Goal: Communication & Community: Answer question/provide support

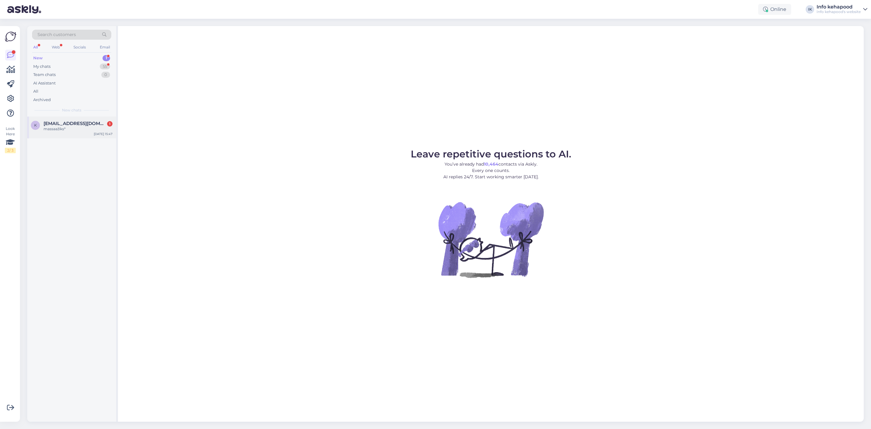
click at [71, 125] on span "[EMAIL_ADDRESS][DOMAIN_NAME]" at bounding box center [75, 123] width 63 height 5
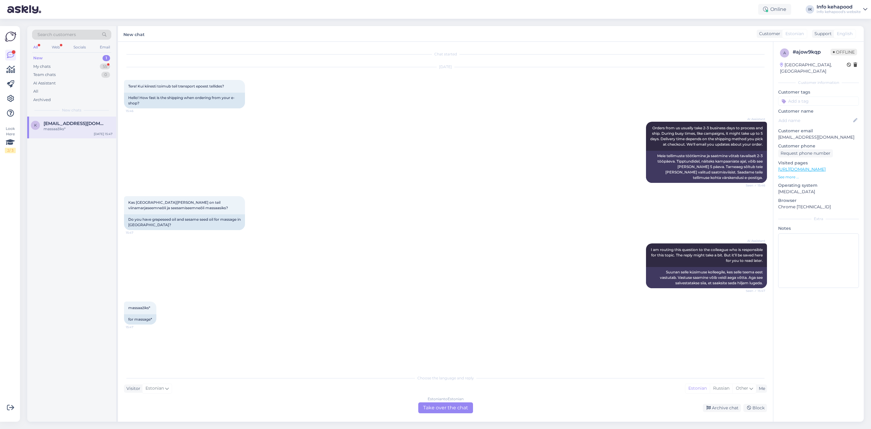
drag, startPoint x: 82, startPoint y: 132, endPoint x: 55, endPoint y: 174, distance: 49.3
click at [55, 174] on div "k [EMAIL_ADDRESS][DOMAIN_NAME] massaažiks* [DATE] 15:47" at bounding box center [71, 268] width 89 height 305
click at [721, 407] on div "Archive chat" at bounding box center [722, 408] width 38 height 8
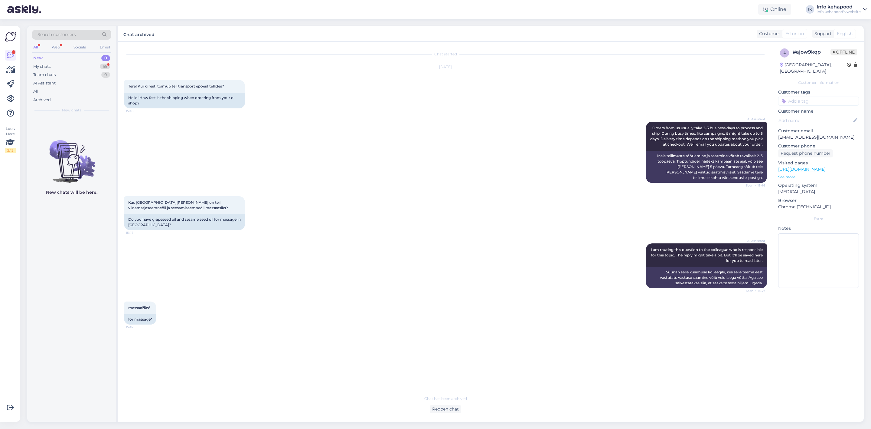
click at [59, 61] on div "New 0" at bounding box center [71, 58] width 79 height 8
click at [59, 65] on div "My chats 55" at bounding box center [71, 66] width 79 height 8
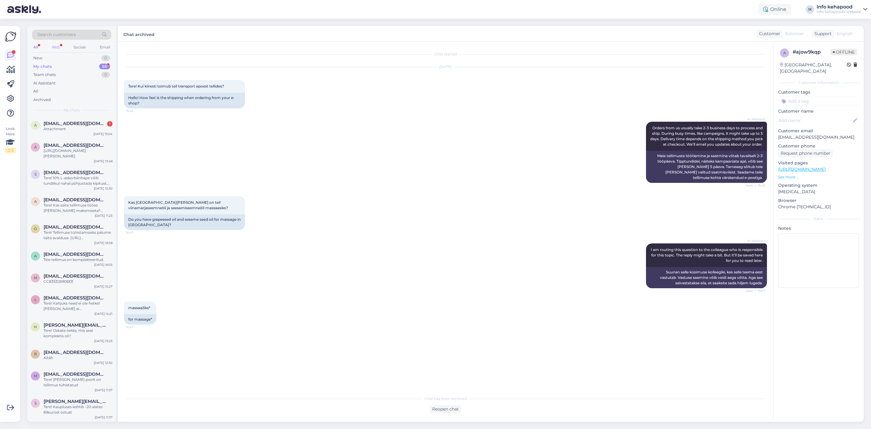
click at [53, 44] on div "Web" at bounding box center [56, 47] width 11 height 8
click at [65, 129] on div "Attachment" at bounding box center [78, 128] width 69 height 5
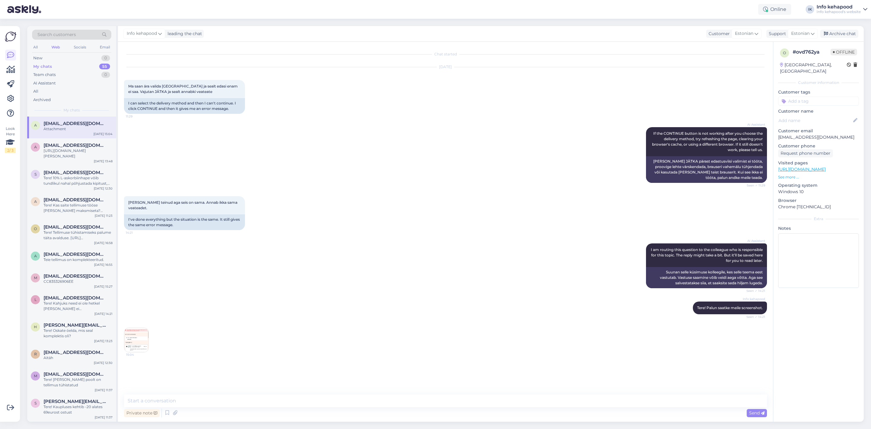
click at [140, 339] on img at bounding box center [136, 340] width 24 height 24
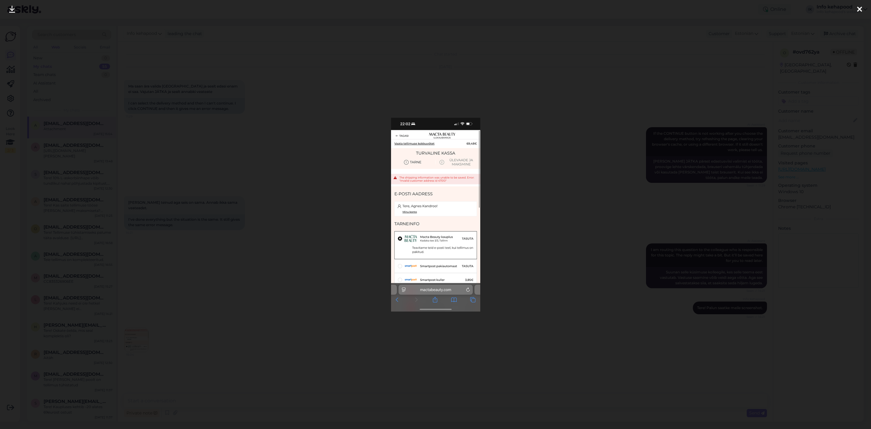
click at [301, 146] on div at bounding box center [435, 214] width 871 height 429
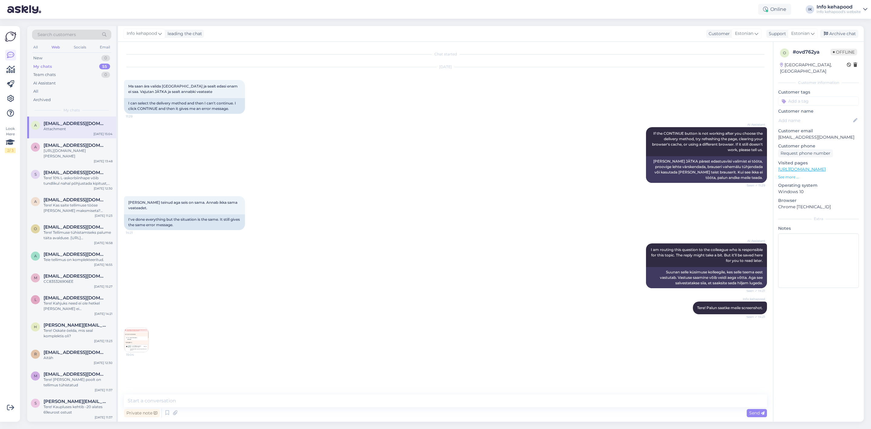
click at [139, 337] on img at bounding box center [136, 340] width 24 height 24
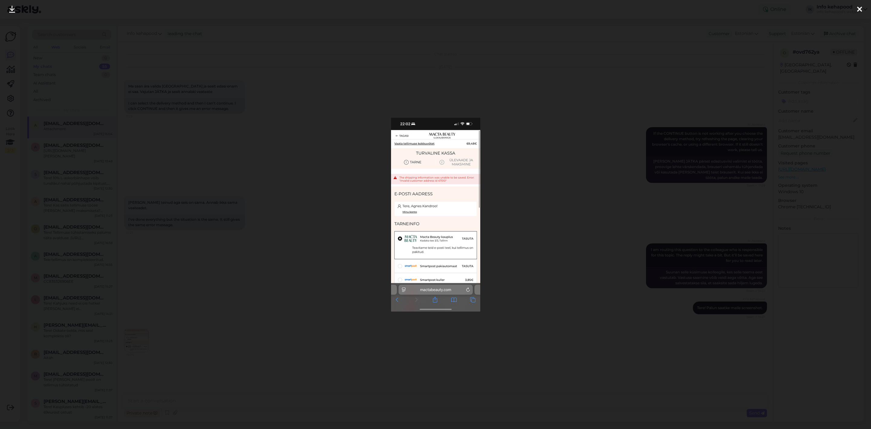
click at [206, 284] on div at bounding box center [435, 214] width 871 height 429
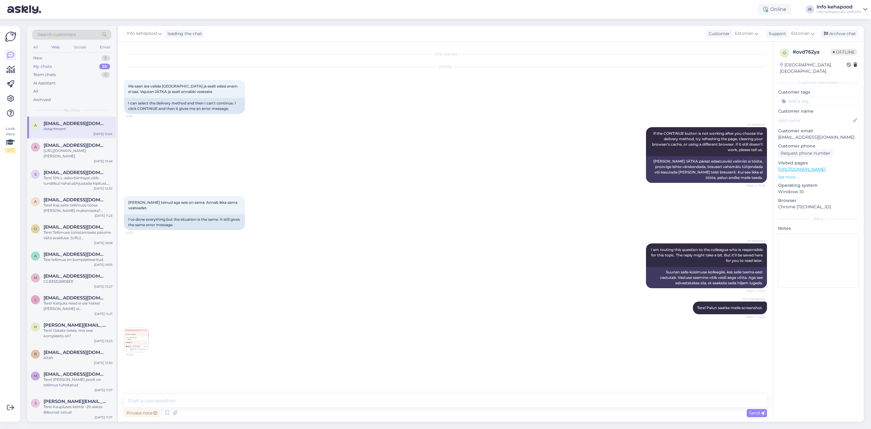
click at [174, 164] on div "AI Assistant If the CONTINUE button is not working after you choose the deliver…" at bounding box center [445, 154] width 643 height 69
click at [188, 403] on textarea at bounding box center [445, 400] width 643 height 13
type textarea "A"
type textarea "Uurime. :)"
